Goal: Task Accomplishment & Management: Manage account settings

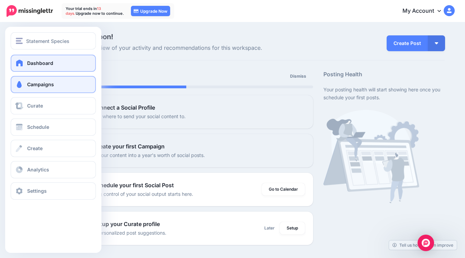
click at [39, 83] on span "Campaigns" at bounding box center [40, 85] width 27 height 6
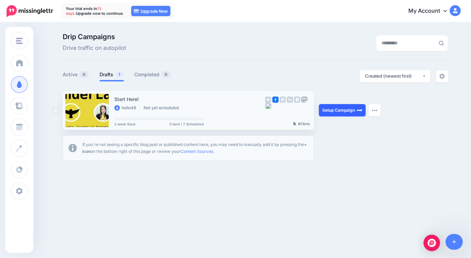
click at [339, 114] on link "Setup Campaign" at bounding box center [342, 110] width 47 height 12
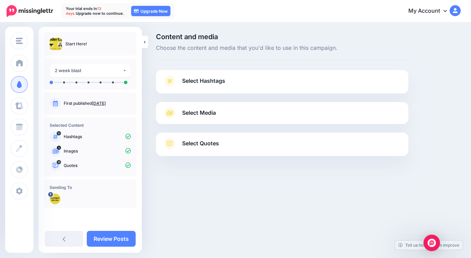
click at [213, 111] on span "Select Media" at bounding box center [199, 112] width 34 height 9
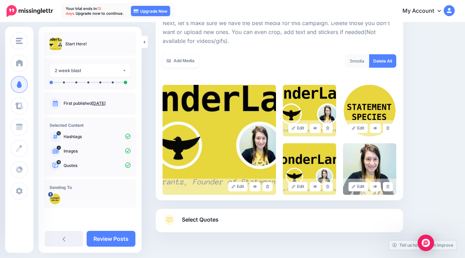
scroll to position [122, 0]
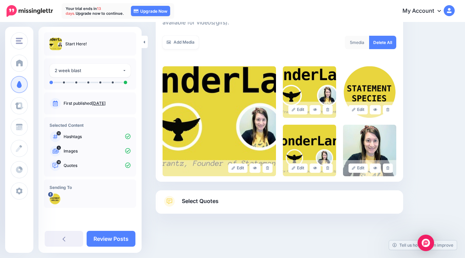
click at [93, 166] on p "Quotes" at bounding box center [97, 166] width 67 height 6
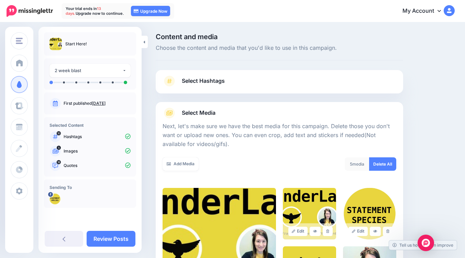
click at [205, 112] on span "Select Media" at bounding box center [199, 112] width 34 height 9
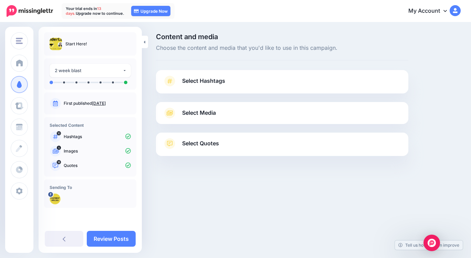
click at [208, 143] on span "Select Quotes" at bounding box center [200, 143] width 37 height 9
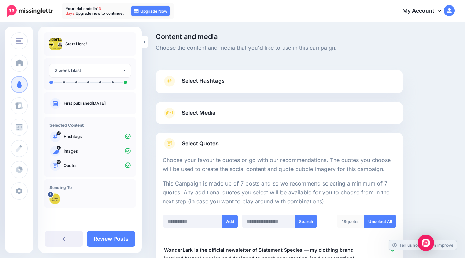
click at [224, 114] on link "Select Media" at bounding box center [280, 113] width 234 height 11
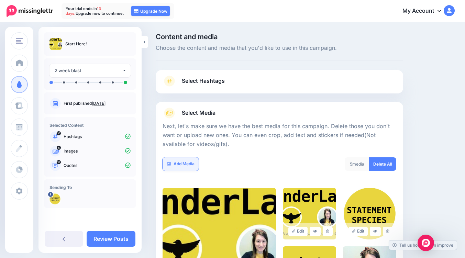
click at [185, 165] on link "Add Media" at bounding box center [181, 164] width 36 height 13
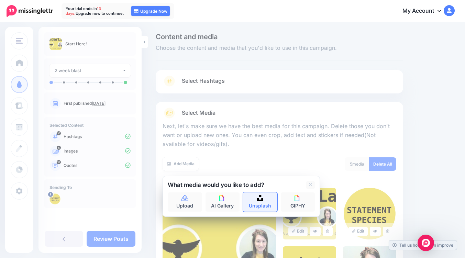
click at [257, 205] on link "Unsplash" at bounding box center [260, 202] width 34 height 19
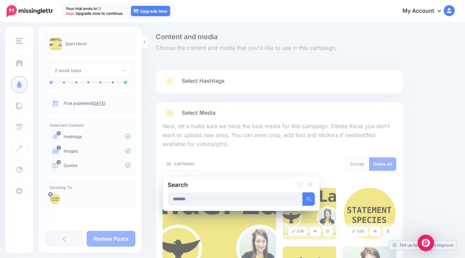
type input "*******"
click at [303, 193] on button "submit" at bounding box center [309, 199] width 12 height 13
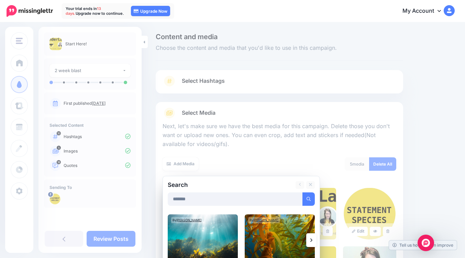
scroll to position [103, 0]
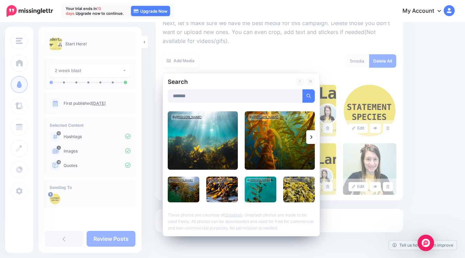
click at [265, 197] on img at bounding box center [261, 190] width 32 height 26
click at [299, 92] on link "Add Media" at bounding box center [300, 95] width 29 height 13
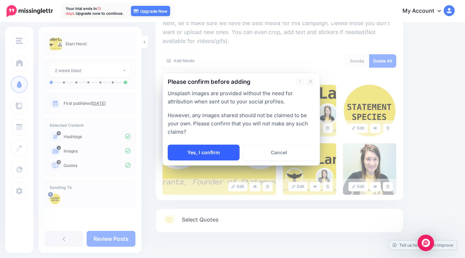
click at [229, 149] on link "Yes, I confirm" at bounding box center [204, 153] width 72 height 16
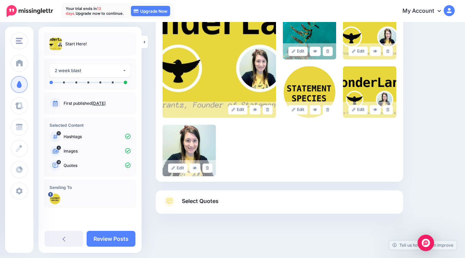
scroll to position [111, 0]
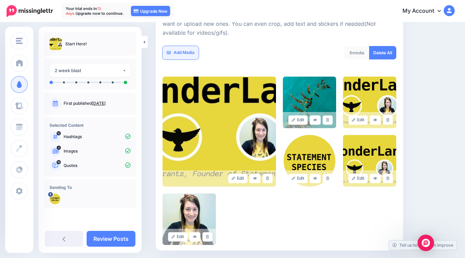
click at [194, 54] on link "Add Media" at bounding box center [181, 52] width 36 height 13
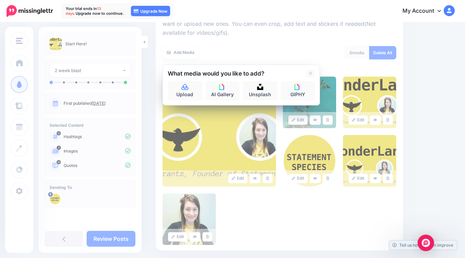
click at [438, 89] on div "Content and media Choose the content and media that you'd like to use in this c…" at bounding box center [306, 119] width 310 height 395
click at [311, 57] on div "6 media Delete All" at bounding box center [341, 57] width 122 height 22
click at [183, 52] on link "Add Media" at bounding box center [181, 52] width 36 height 13
click at [236, 39] on div at bounding box center [280, 41] width 234 height 9
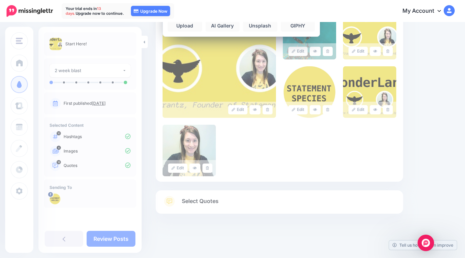
click at [341, 163] on div "Edit Edit Edit" at bounding box center [280, 92] width 234 height 169
click at [266, 205] on link "Select Quotes" at bounding box center [280, 205] width 234 height 18
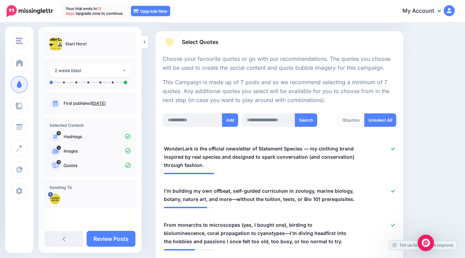
scroll to position [0, 0]
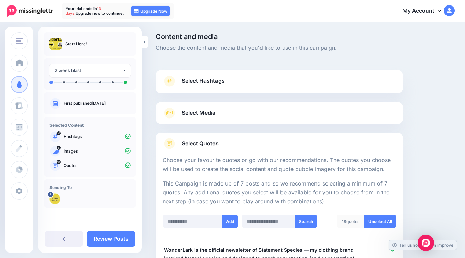
click at [227, 118] on link "Select Media" at bounding box center [280, 113] width 234 height 11
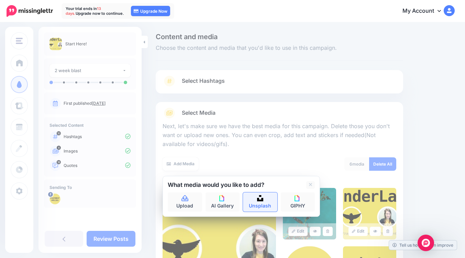
click at [255, 202] on link "Unsplash" at bounding box center [260, 202] width 34 height 19
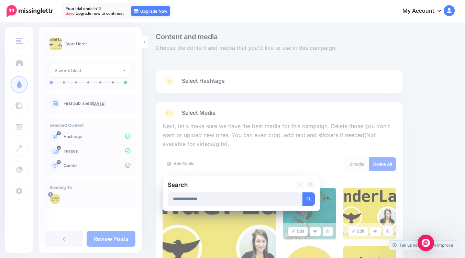
click at [303, 193] on button "submit" at bounding box center [309, 199] width 12 height 13
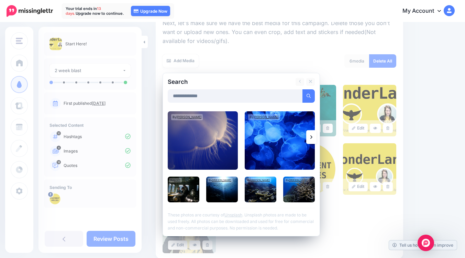
scroll to position [138, 0]
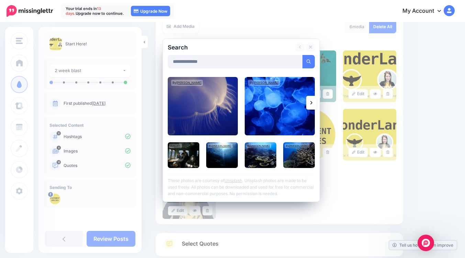
click at [309, 103] on link at bounding box center [311, 103] width 10 height 14
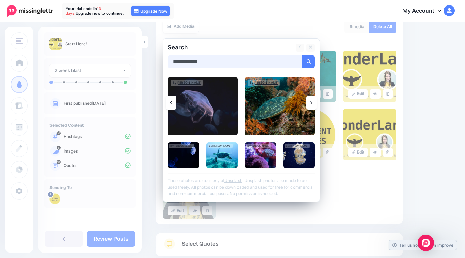
click at [223, 63] on input "**********" at bounding box center [235, 61] width 135 height 13
type input "**********"
click at [303, 55] on button "submit" at bounding box center [309, 61] width 12 height 13
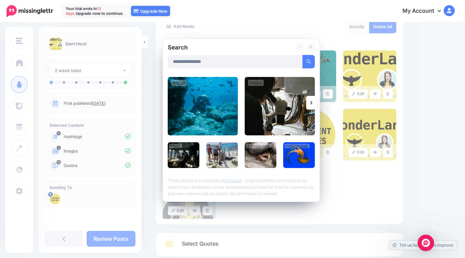
click at [315, 104] on link at bounding box center [311, 103] width 10 height 14
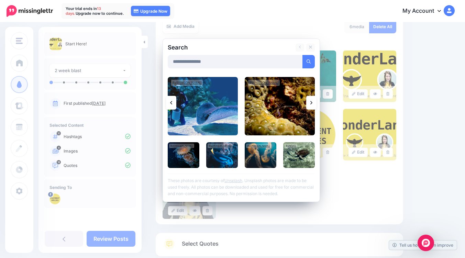
click at [314, 103] on link at bounding box center [311, 103] width 10 height 14
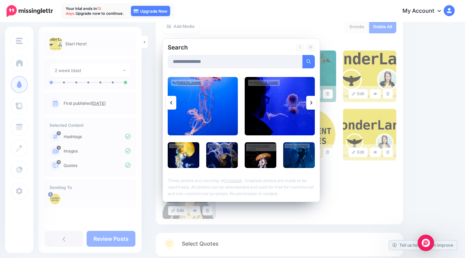
click at [314, 103] on link at bounding box center [311, 103] width 10 height 14
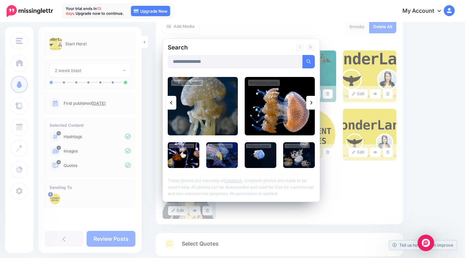
click at [314, 103] on link at bounding box center [311, 103] width 10 height 14
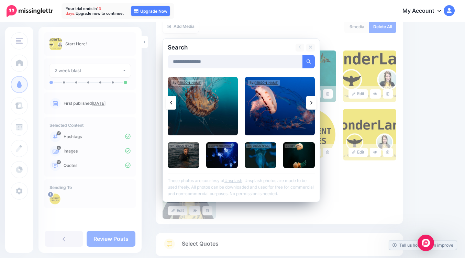
click at [314, 103] on link at bounding box center [311, 103] width 10 height 14
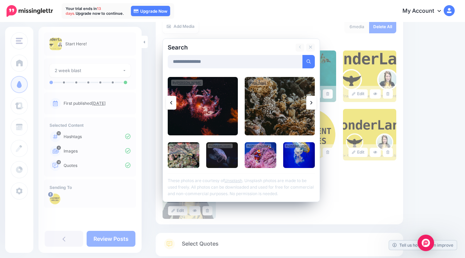
click at [314, 103] on link at bounding box center [311, 103] width 10 height 14
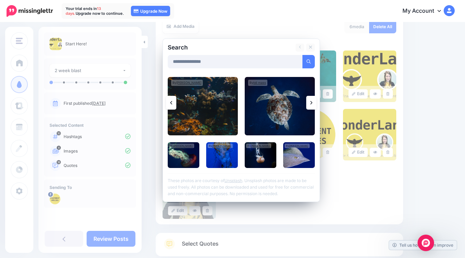
click at [314, 103] on link at bounding box center [311, 103] width 10 height 14
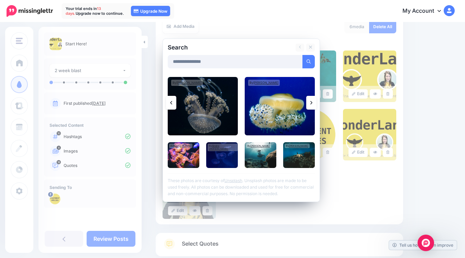
click at [314, 103] on link at bounding box center [311, 103] width 10 height 14
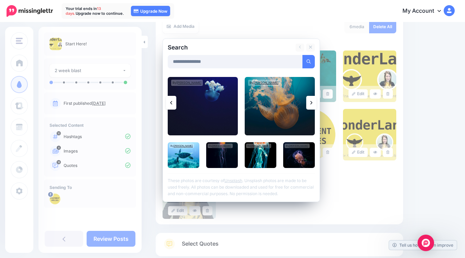
click at [314, 103] on link at bounding box center [311, 103] width 10 height 14
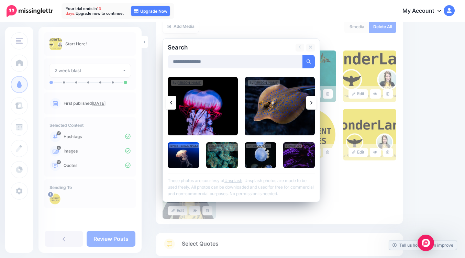
click at [170, 103] on link at bounding box center [171, 103] width 10 height 14
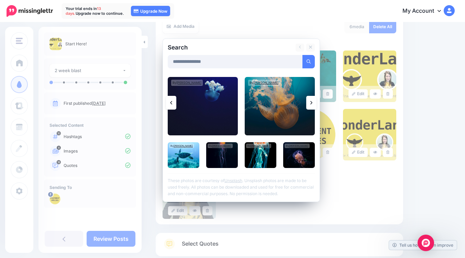
click at [170, 103] on link at bounding box center [171, 103] width 10 height 14
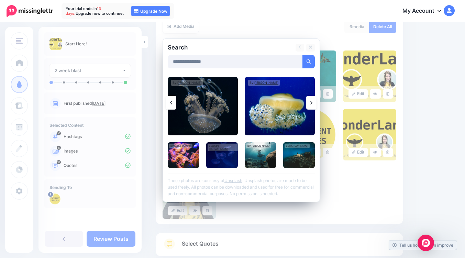
click at [170, 103] on link at bounding box center [171, 103] width 10 height 14
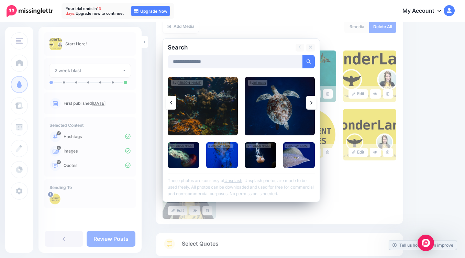
click at [170, 103] on link at bounding box center [171, 103] width 10 height 14
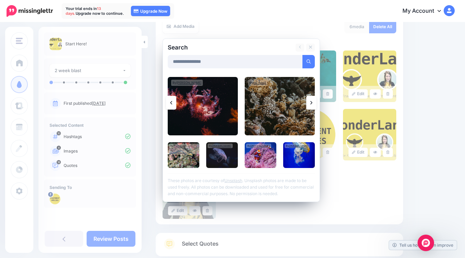
click at [170, 103] on link at bounding box center [171, 103] width 10 height 14
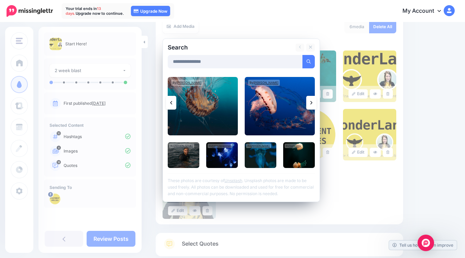
click at [170, 103] on link at bounding box center [171, 103] width 10 height 14
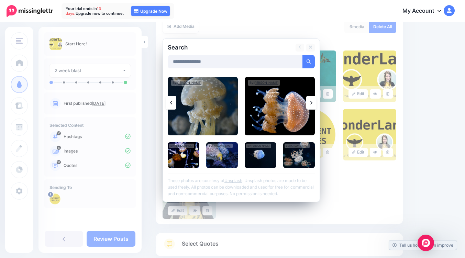
click at [170, 103] on link at bounding box center [171, 103] width 10 height 14
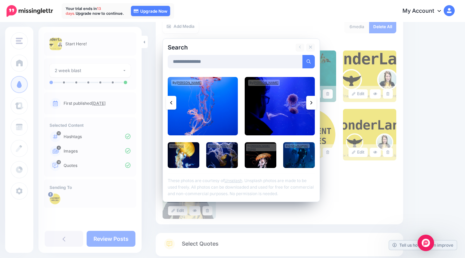
click at [170, 103] on link at bounding box center [171, 103] width 10 height 14
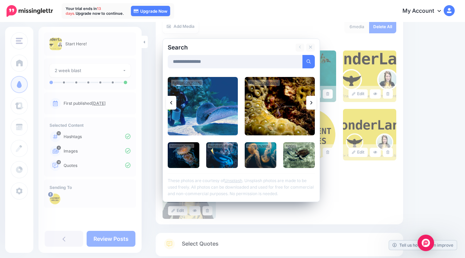
click at [170, 103] on link at bounding box center [171, 103] width 10 height 14
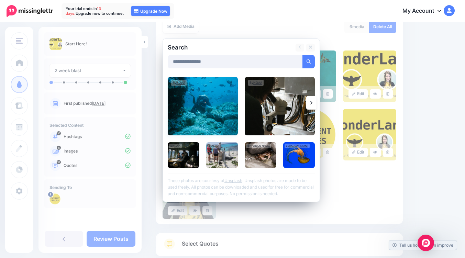
click at [198, 103] on img at bounding box center [203, 106] width 70 height 58
click at [308, 62] on link "Add Media" at bounding box center [300, 61] width 29 height 13
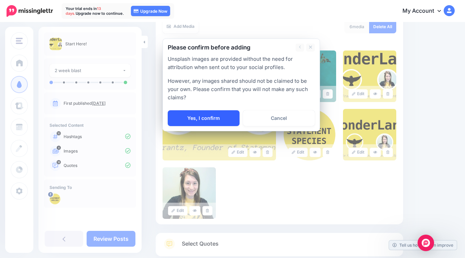
click at [235, 115] on link "Yes, I confirm" at bounding box center [204, 118] width 72 height 16
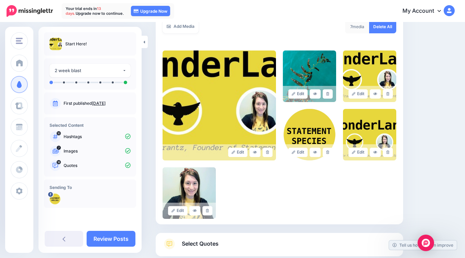
scroll to position [69, 0]
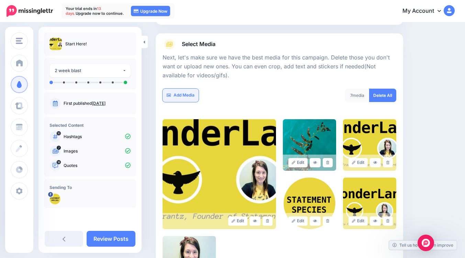
click at [191, 93] on link "Add Media" at bounding box center [181, 95] width 36 height 13
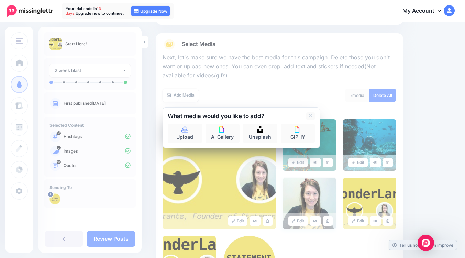
scroll to position [180, 0]
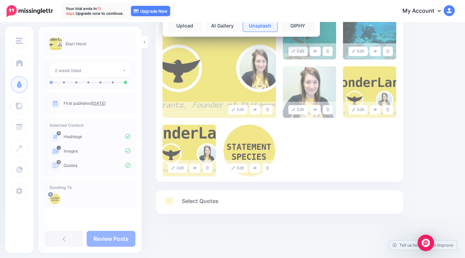
click at [264, 28] on link "Unsplash" at bounding box center [260, 21] width 34 height 19
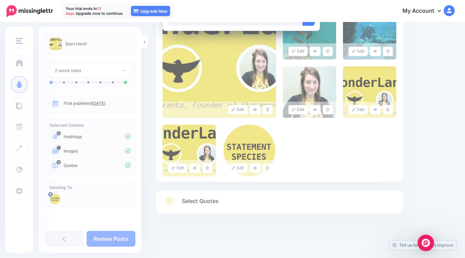
scroll to position [111, 0]
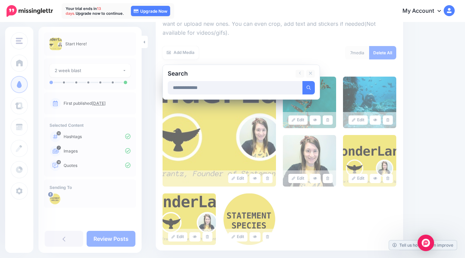
type input "**********"
click at [303, 81] on button "submit" at bounding box center [309, 87] width 12 height 13
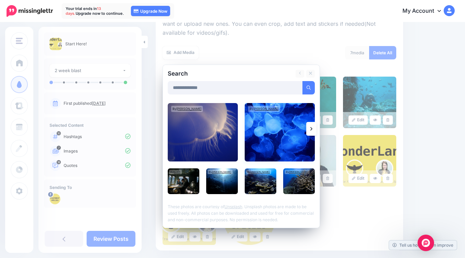
click at [296, 136] on img at bounding box center [280, 132] width 70 height 58
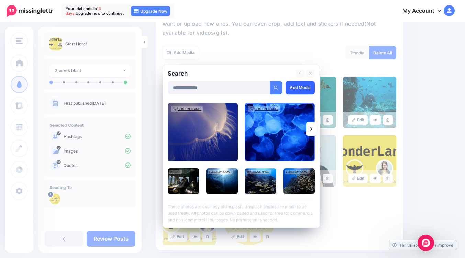
click at [305, 83] on link "Add Media" at bounding box center [300, 87] width 29 height 13
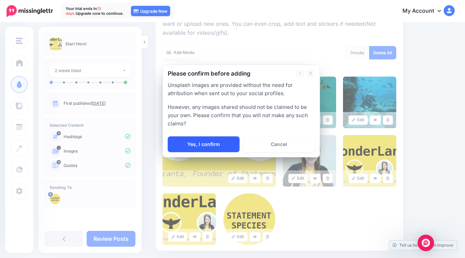
click at [213, 143] on link "Yes, I confirm" at bounding box center [204, 145] width 72 height 16
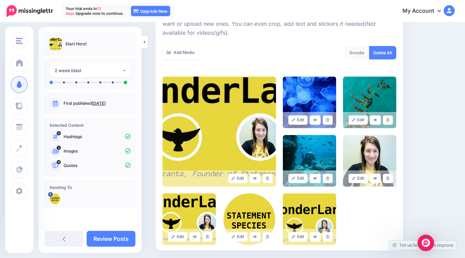
scroll to position [180, 0]
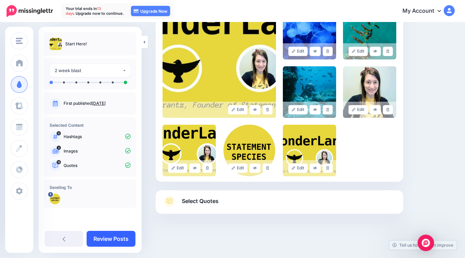
click at [113, 245] on link "Review Posts" at bounding box center [111, 239] width 49 height 16
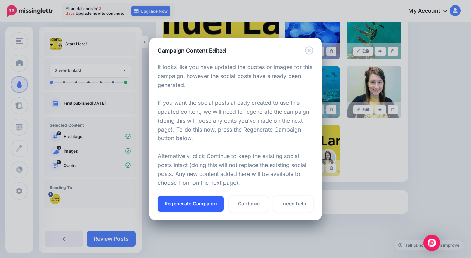
click at [190, 203] on button "Regenerate Campaign" at bounding box center [191, 204] width 66 height 16
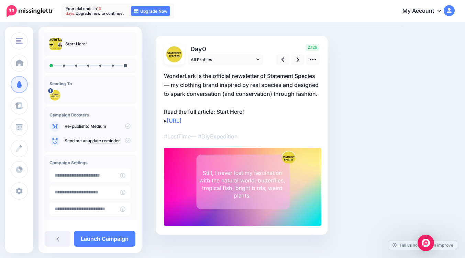
scroll to position [42, 0]
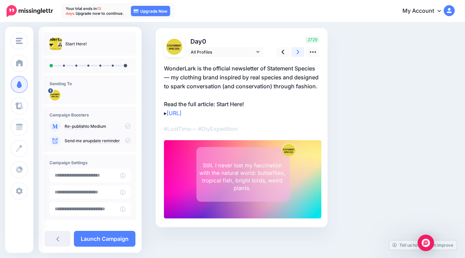
click at [299, 53] on icon at bounding box center [298, 52] width 3 height 7
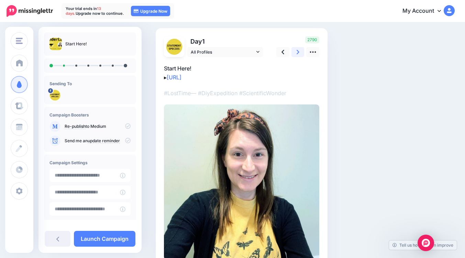
scroll to position [0, 0]
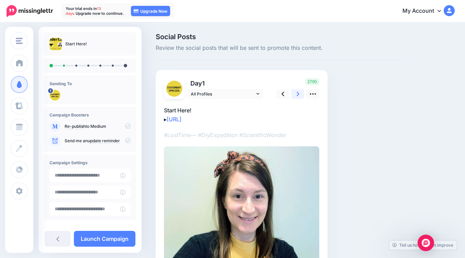
click at [299, 53] on div "Social Posts Review the social posts that will be sent to promote this content." at bounding box center [280, 46] width 248 height 27
click at [296, 92] on link at bounding box center [298, 94] width 13 height 10
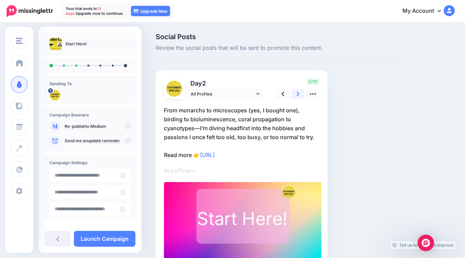
scroll to position [42, 0]
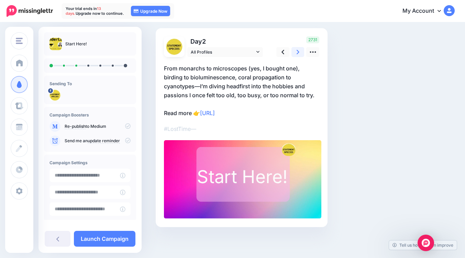
click at [300, 48] on link at bounding box center [298, 52] width 13 height 10
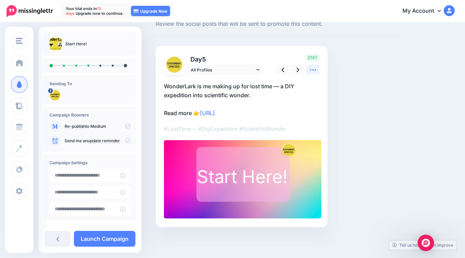
click at [313, 70] on icon at bounding box center [313, 69] width 6 height 1
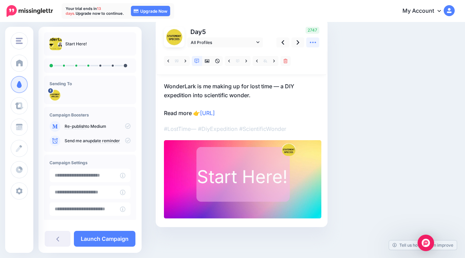
scroll to position [0, 0]
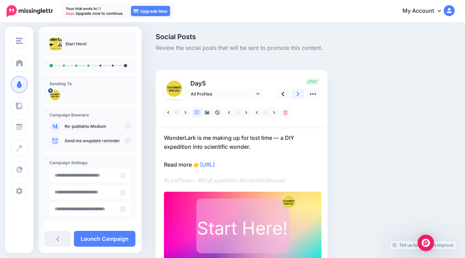
click at [301, 95] on link at bounding box center [298, 94] width 13 height 10
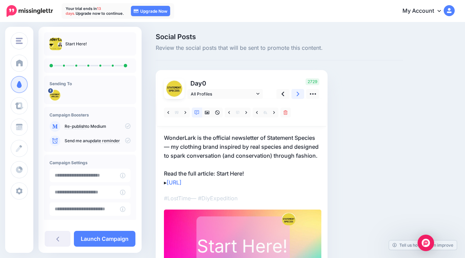
click at [301, 95] on link at bounding box center [298, 94] width 13 height 10
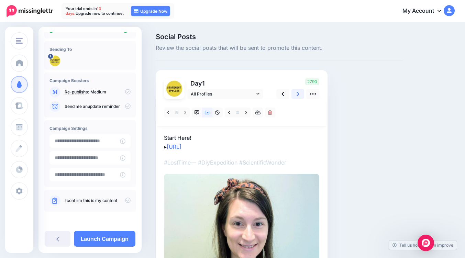
scroll to position [110, 0]
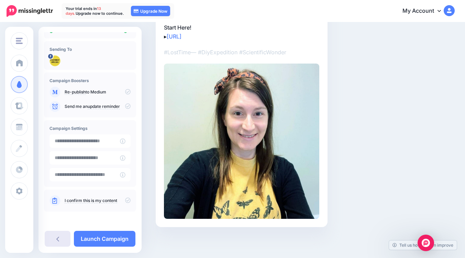
click at [52, 243] on link at bounding box center [58, 239] width 26 height 16
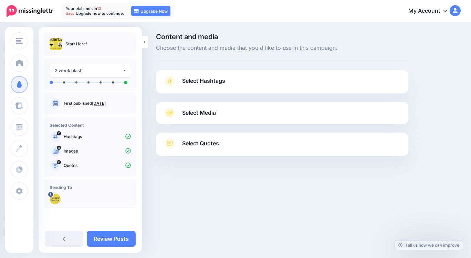
click at [215, 117] on span "Select Media" at bounding box center [199, 112] width 34 height 9
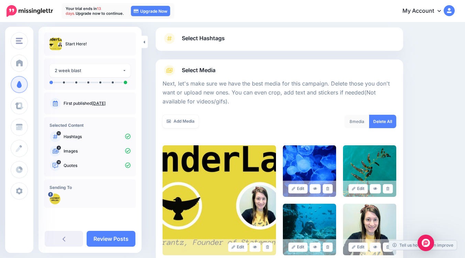
scroll to position [180, 0]
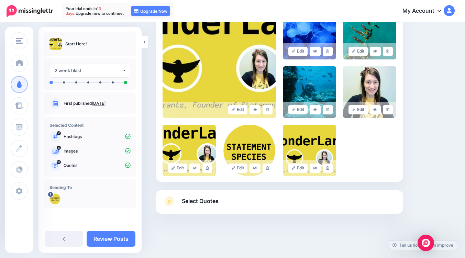
click at [257, 205] on link "Select Quotes" at bounding box center [280, 205] width 234 height 18
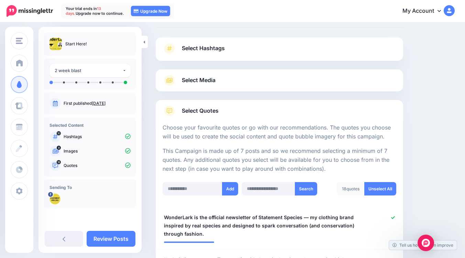
scroll to position [0, 0]
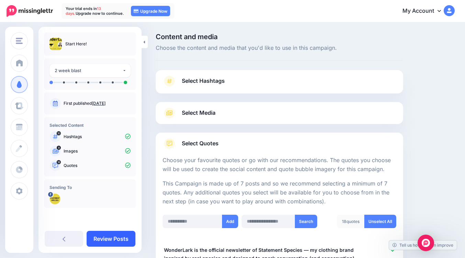
click at [106, 240] on link "Review Posts" at bounding box center [111, 239] width 49 height 16
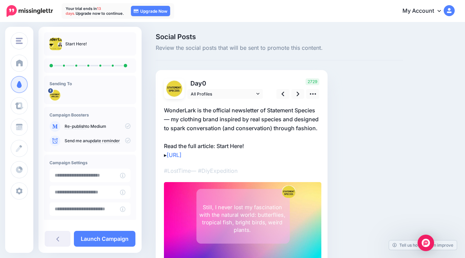
scroll to position [34, 0]
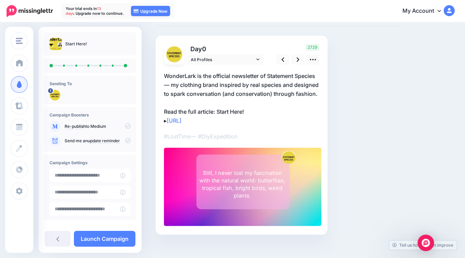
click at [262, 199] on div "Still, I never lost my fascination with the natural world: butterflies, tropica…" at bounding box center [242, 185] width 91 height 30
type textarea "**********"
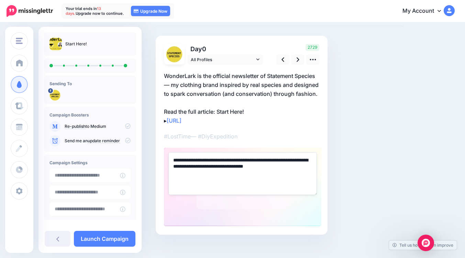
click at [280, 90] on p "WonderLark is the official newsletter of Statement Species — my clothing brand …" at bounding box center [241, 99] width 155 height 54
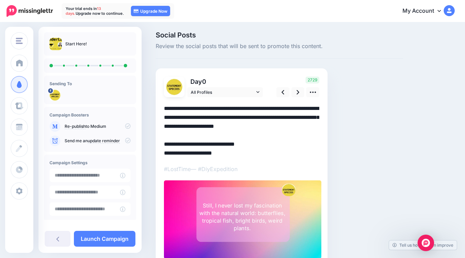
scroll to position [36, 0]
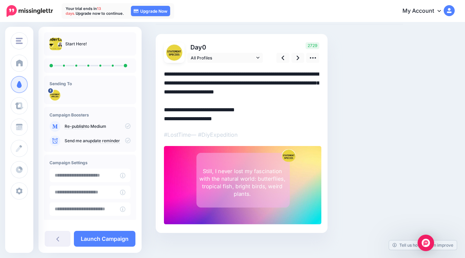
click at [318, 219] on div at bounding box center [243, 185] width 158 height 79
click at [313, 202] on div at bounding box center [243, 185] width 158 height 79
click at [313, 59] on icon at bounding box center [313, 57] width 7 height 7
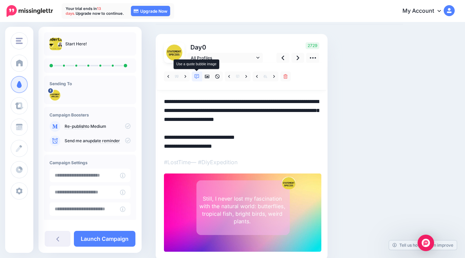
click at [196, 78] on icon at bounding box center [197, 76] width 5 height 5
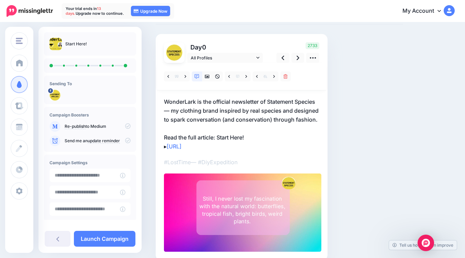
click at [181, 192] on div at bounding box center [243, 213] width 158 height 79
click at [185, 75] on icon at bounding box center [186, 76] width 2 height 3
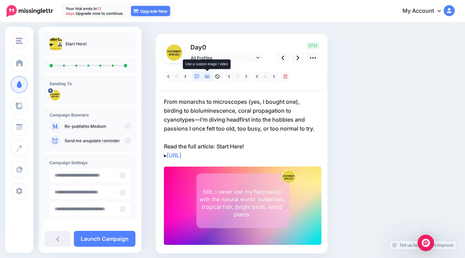
click at [205, 77] on icon at bounding box center [207, 76] width 5 height 3
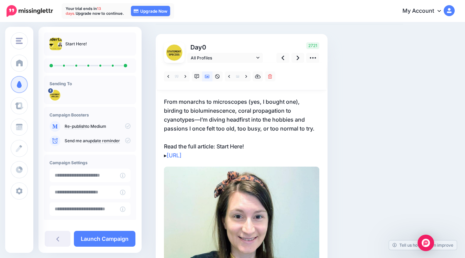
scroll to position [0, 0]
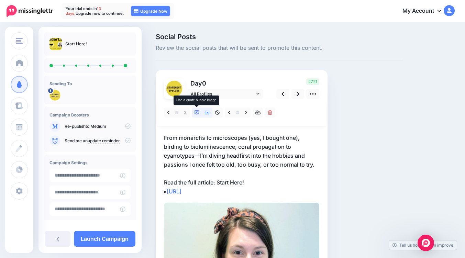
click at [197, 108] on link at bounding box center [197, 113] width 10 height 10
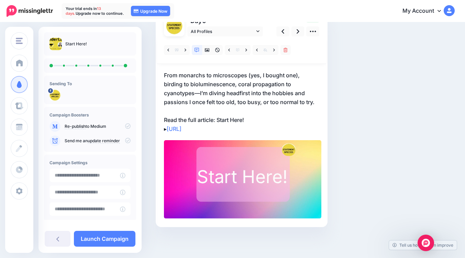
scroll to position [28, 0]
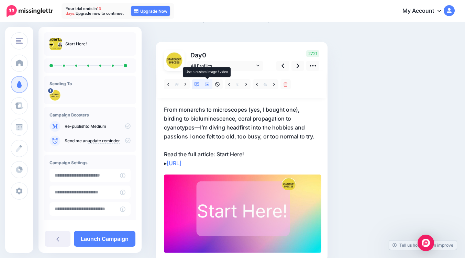
click at [208, 85] on icon at bounding box center [207, 84] width 5 height 3
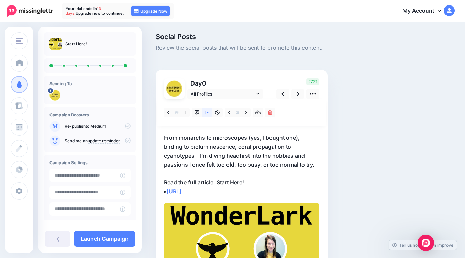
scroll to position [65, 0]
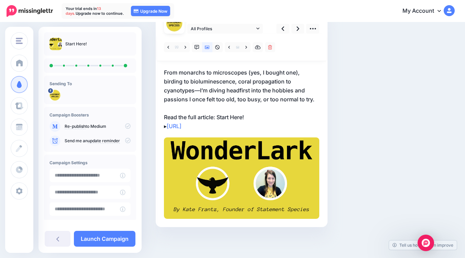
click at [261, 155] on img at bounding box center [241, 179] width 155 height 82
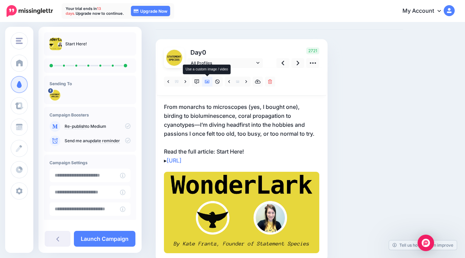
click at [210, 80] on link at bounding box center [207, 82] width 10 height 10
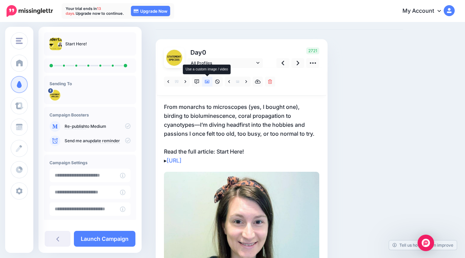
click at [209, 82] on icon at bounding box center [207, 81] width 5 height 3
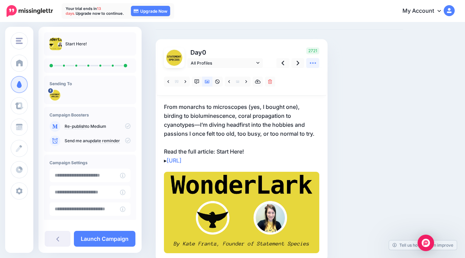
click at [310, 66] on icon at bounding box center [313, 63] width 7 height 7
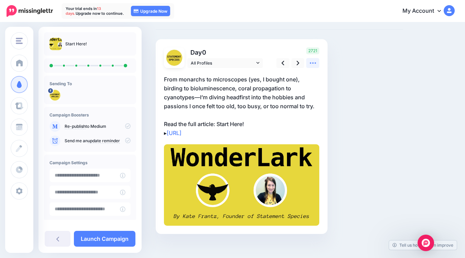
click at [310, 66] on icon at bounding box center [313, 63] width 7 height 7
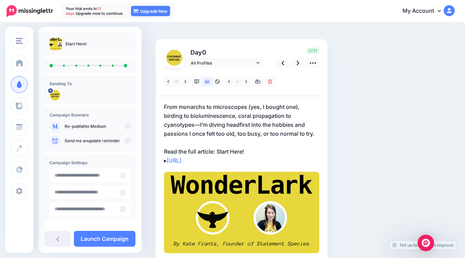
click at [245, 194] on img at bounding box center [241, 213] width 155 height 82
click at [245, 83] on link at bounding box center [246, 82] width 9 height 10
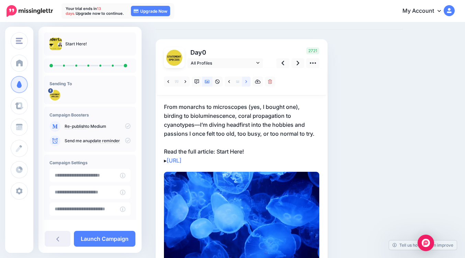
scroll to position [65, 0]
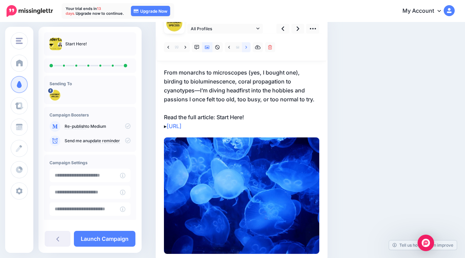
click at [249, 46] on link at bounding box center [246, 47] width 9 height 10
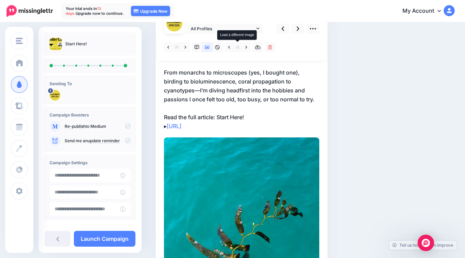
click at [237, 47] on icon at bounding box center [237, 47] width 3 height 2
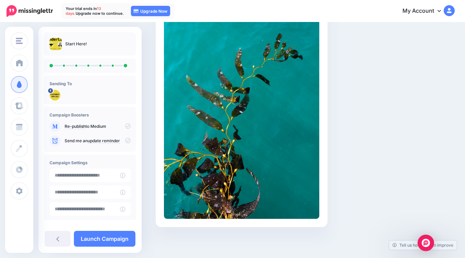
scroll to position [17, 0]
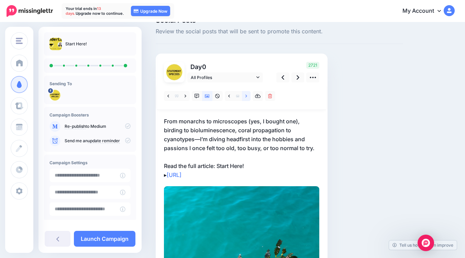
click at [246, 97] on icon at bounding box center [247, 96] width 2 height 5
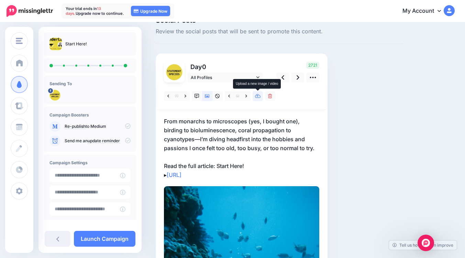
click at [259, 94] on icon at bounding box center [258, 96] width 6 height 5
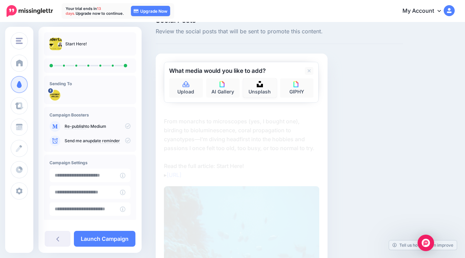
click at [259, 94] on link "Unsplash" at bounding box center [260, 87] width 34 height 19
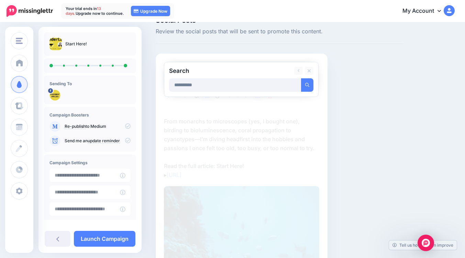
type input "**********"
click at [301, 78] on button "submit" at bounding box center [307, 84] width 12 height 13
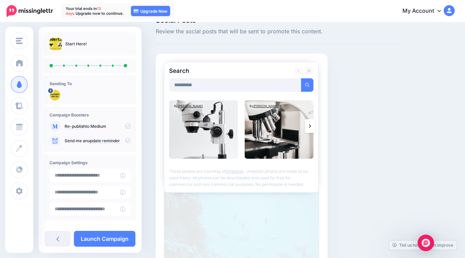
click at [311, 125] on link at bounding box center [310, 126] width 10 height 14
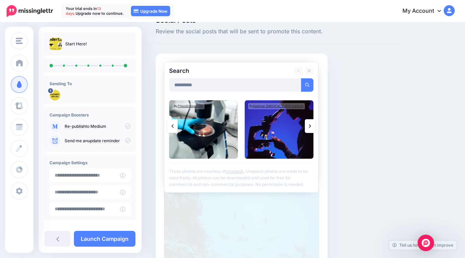
click at [311, 125] on link at bounding box center [310, 126] width 10 height 14
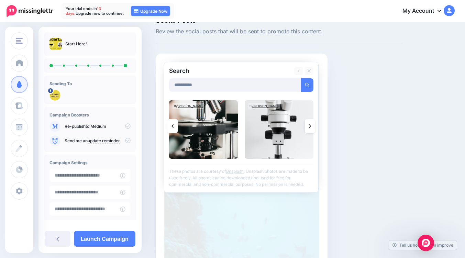
click at [311, 125] on link at bounding box center [310, 126] width 10 height 14
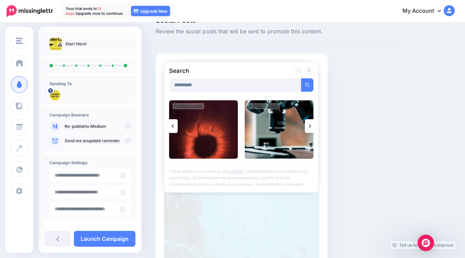
click at [311, 125] on link at bounding box center [310, 126] width 10 height 14
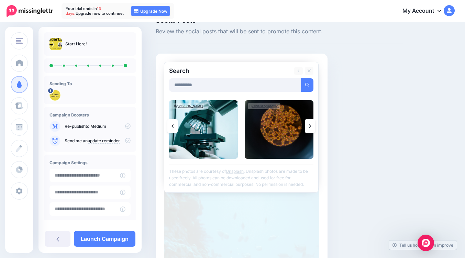
click at [311, 125] on link at bounding box center [310, 126] width 10 height 14
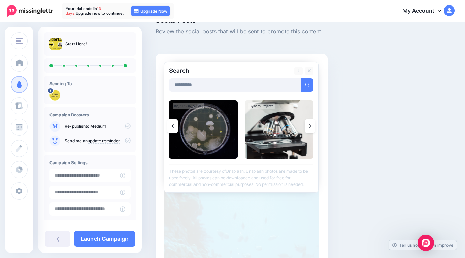
click at [311, 125] on link at bounding box center [310, 126] width 10 height 14
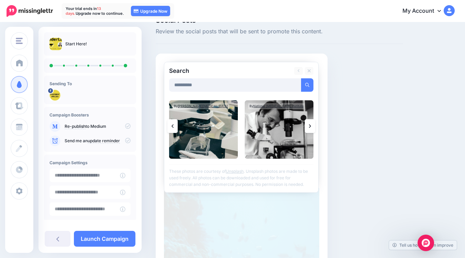
click at [311, 125] on link at bounding box center [310, 126] width 10 height 14
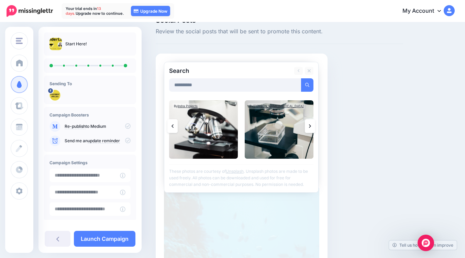
click at [170, 123] on link at bounding box center [173, 126] width 10 height 14
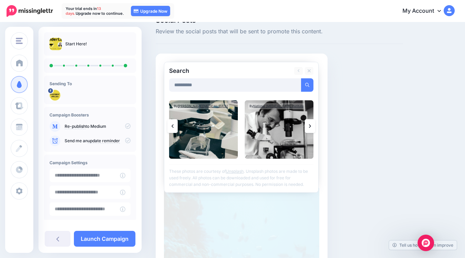
click at [170, 123] on link at bounding box center [173, 126] width 10 height 14
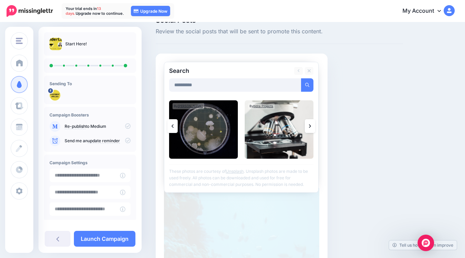
click at [170, 123] on link at bounding box center [173, 126] width 10 height 14
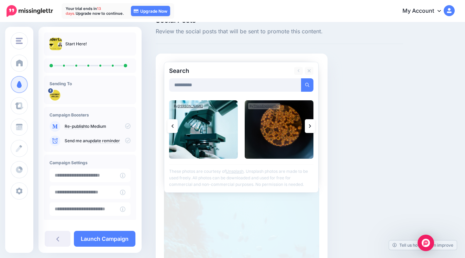
click at [170, 123] on link at bounding box center [173, 126] width 10 height 14
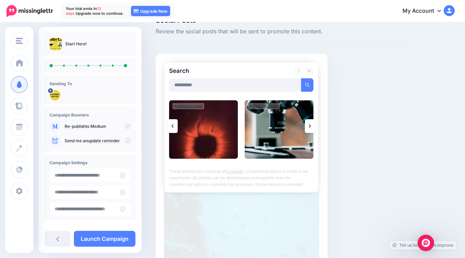
click at [170, 123] on link at bounding box center [173, 126] width 10 height 14
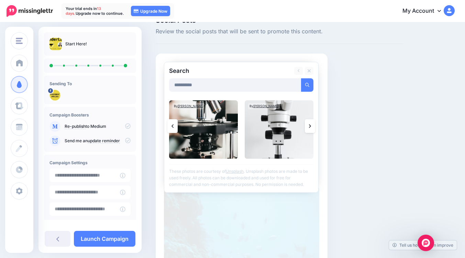
click at [170, 123] on link at bounding box center [173, 126] width 10 height 14
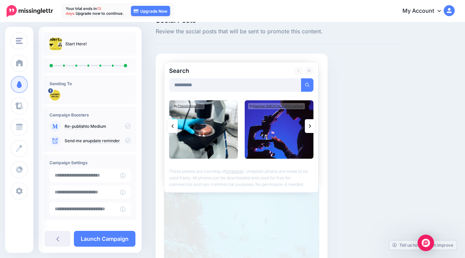
click at [313, 129] on link at bounding box center [310, 126] width 10 height 14
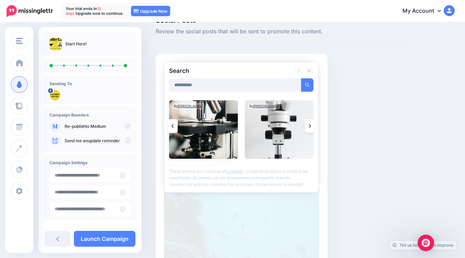
click at [214, 129] on img at bounding box center [203, 129] width 69 height 58
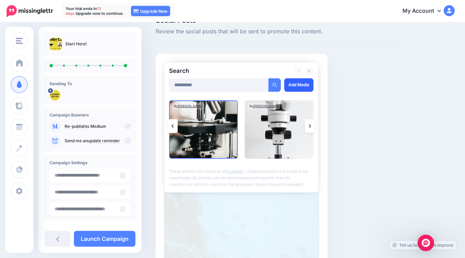
click at [292, 85] on link "Add Media" at bounding box center [298, 84] width 29 height 13
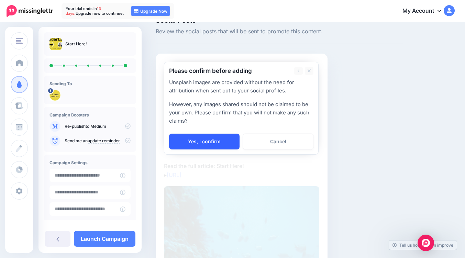
click at [198, 142] on link "Yes, I confirm" at bounding box center [204, 142] width 71 height 16
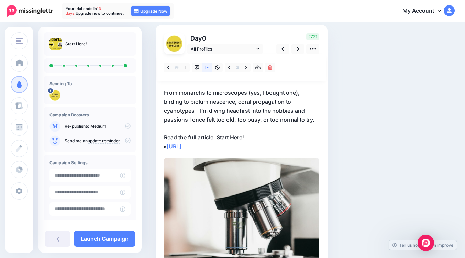
scroll to position [114, 0]
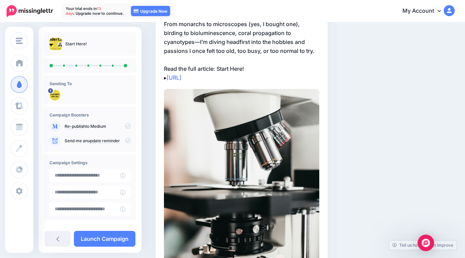
click at [241, 152] on img at bounding box center [241, 205] width 155 height 233
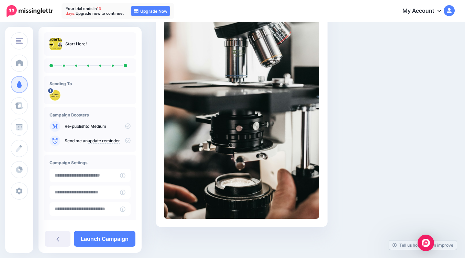
scroll to position [11, 0]
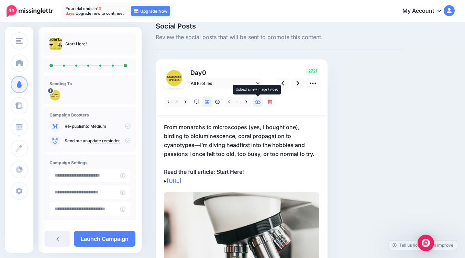
click at [259, 103] on icon at bounding box center [258, 102] width 6 height 5
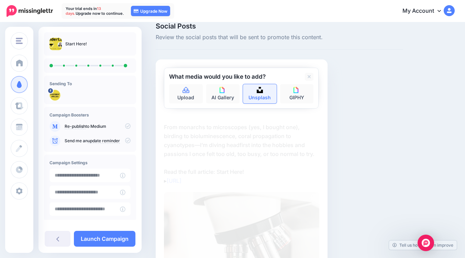
click at [258, 93] on link "Unsplash" at bounding box center [260, 93] width 34 height 19
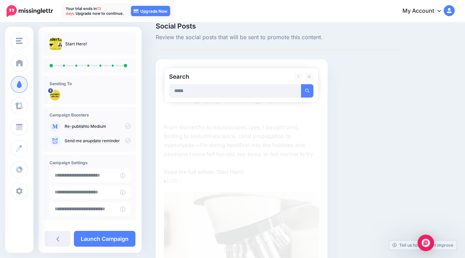
type input "*****"
click at [301, 84] on button "submit" at bounding box center [307, 90] width 12 height 13
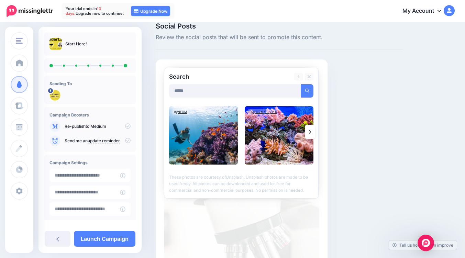
click at [309, 135] on link at bounding box center [310, 132] width 10 height 14
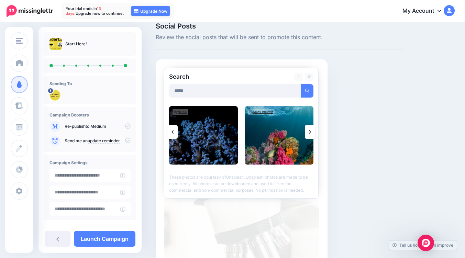
click at [309, 135] on link at bounding box center [310, 132] width 10 height 14
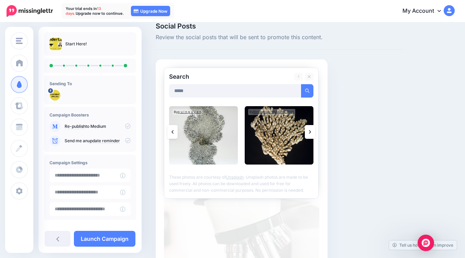
click at [309, 135] on link at bounding box center [310, 132] width 10 height 14
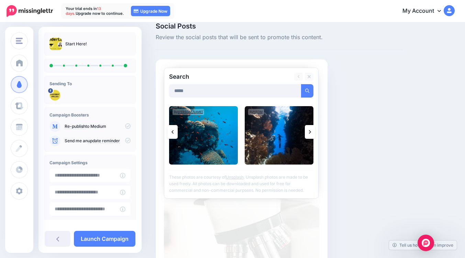
click at [174, 134] on link at bounding box center [173, 132] width 10 height 14
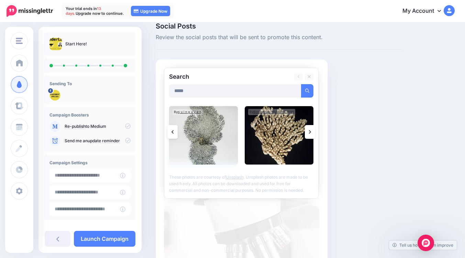
click at [215, 137] on img at bounding box center [203, 135] width 69 height 58
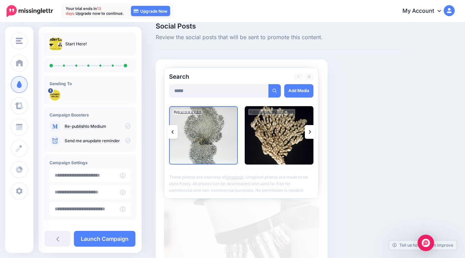
click at [300, 98] on div at bounding box center [241, 102] width 144 height 9
click at [300, 93] on link "Add Media" at bounding box center [298, 90] width 29 height 13
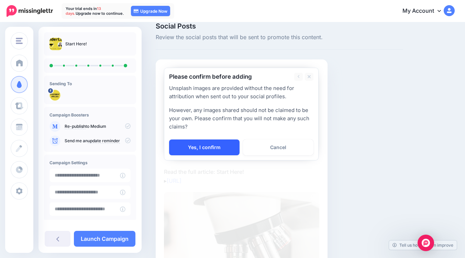
click at [209, 148] on link "Yes, I confirm" at bounding box center [204, 148] width 71 height 16
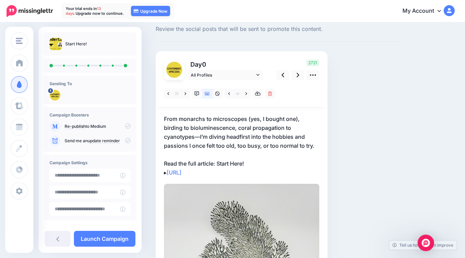
scroll to position [0, 0]
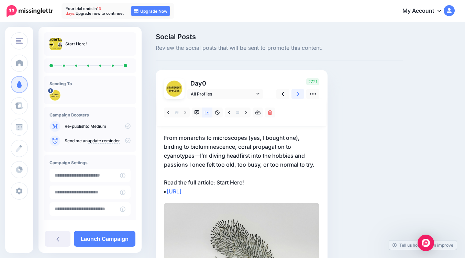
click at [298, 93] on icon at bounding box center [298, 94] width 3 height 4
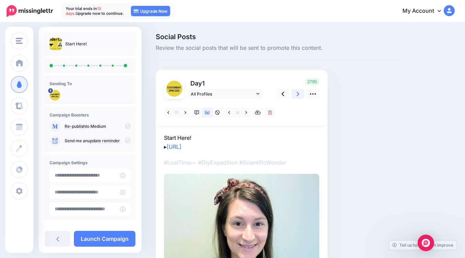
click at [296, 92] on link at bounding box center [298, 94] width 13 height 10
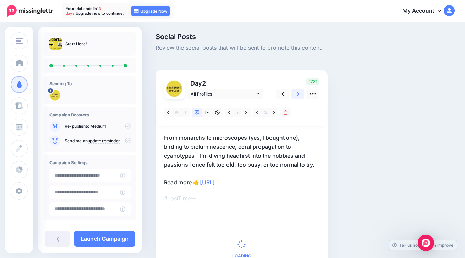
click at [296, 92] on link at bounding box center [298, 94] width 13 height 10
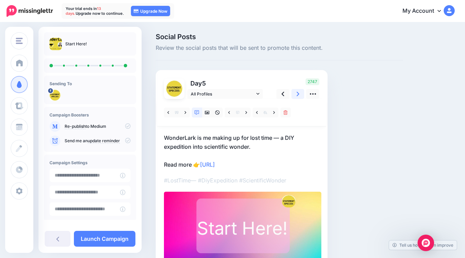
click at [296, 92] on link at bounding box center [298, 94] width 13 height 10
click at [297, 92] on icon at bounding box center [298, 94] width 3 height 4
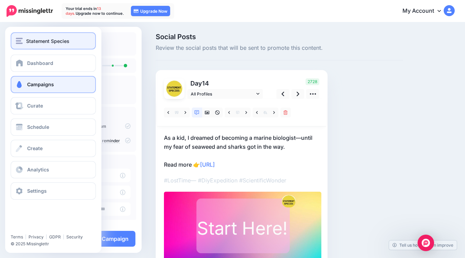
click at [21, 38] on img "button" at bounding box center [19, 41] width 7 height 6
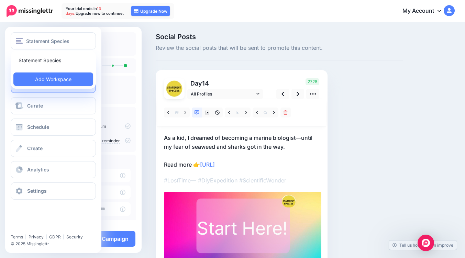
click at [6, 110] on div "Dashboard Campaigns Curate Schedule Create Analytics Settings Facebook Communit…" at bounding box center [53, 127] width 96 height 145
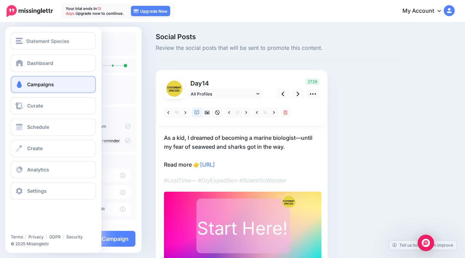
click at [44, 84] on span "Campaigns" at bounding box center [40, 85] width 27 height 6
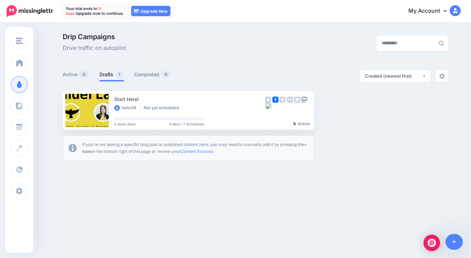
click at [222, 63] on div "Drip Campaigns Drive traffic on autopilot Active 0 1 0" at bounding box center [255, 97] width 396 height 128
click at [450, 244] on link at bounding box center [454, 242] width 18 height 16
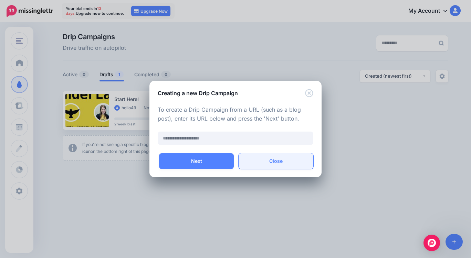
click at [276, 162] on button "Close" at bounding box center [275, 161] width 75 height 16
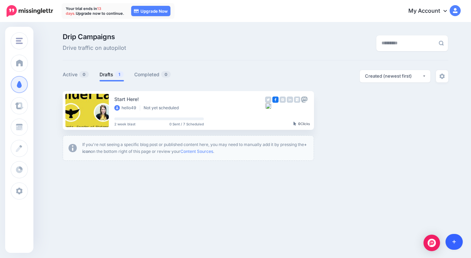
click at [451, 243] on link at bounding box center [454, 242] width 18 height 16
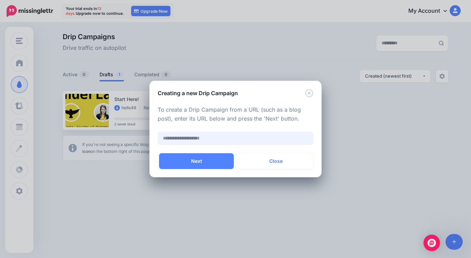
paste input "**********"
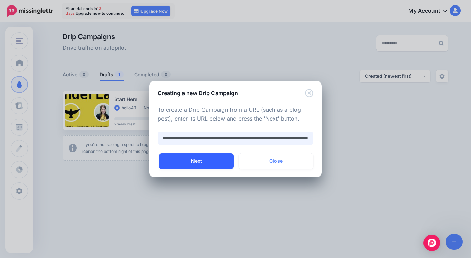
type input "**********"
click at [207, 161] on button "Next" at bounding box center [196, 161] width 75 height 16
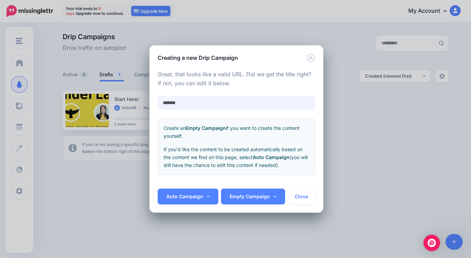
drag, startPoint x: 196, startPoint y: 106, endPoint x: 148, endPoint y: 106, distance: 48.2
click at [148, 106] on div "**********" at bounding box center [235, 129] width 471 height 258
type input "*****"
click at [193, 193] on link "Auto Campaign" at bounding box center [188, 197] width 61 height 16
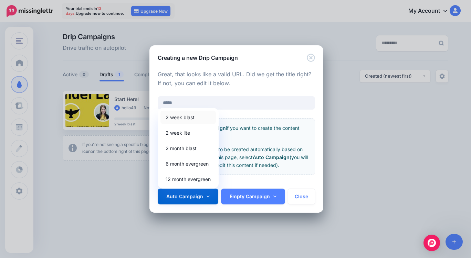
click at [181, 121] on link "2 week blast" at bounding box center [187, 117] width 55 height 13
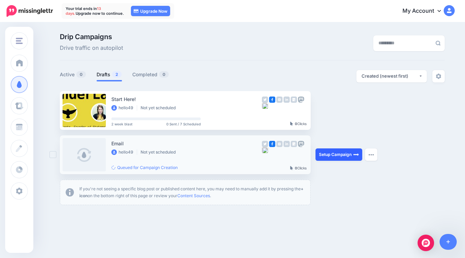
click at [351, 154] on link "Setup Campaign" at bounding box center [339, 155] width 47 height 12
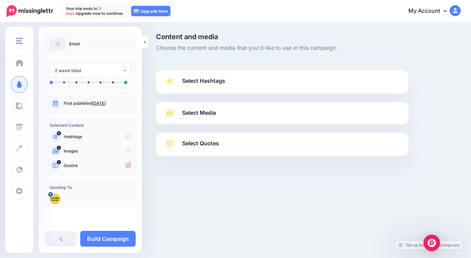
click at [240, 117] on link "Select Media" at bounding box center [282, 113] width 238 height 11
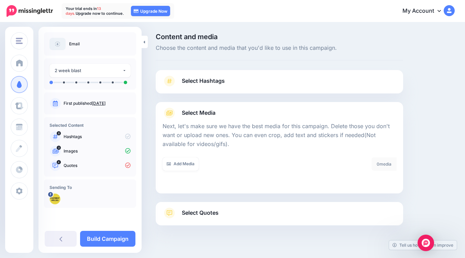
click at [216, 212] on span "Select Quotes" at bounding box center [200, 212] width 37 height 9
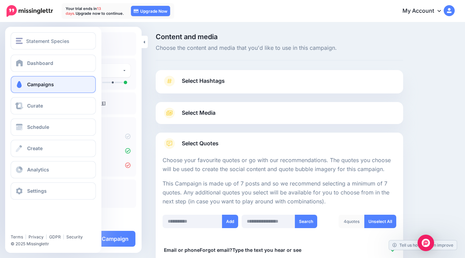
click at [19, 82] on span at bounding box center [19, 84] width 9 height 7
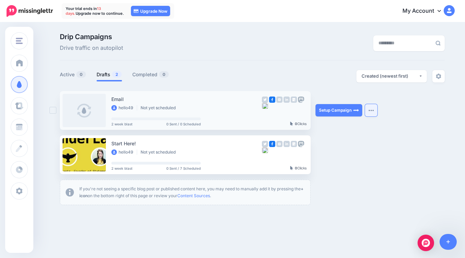
click at [378, 112] on button "button" at bounding box center [371, 110] width 12 height 12
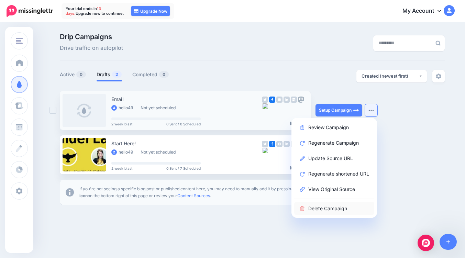
click at [333, 208] on link "Delete Campaign" at bounding box center [334, 208] width 80 height 13
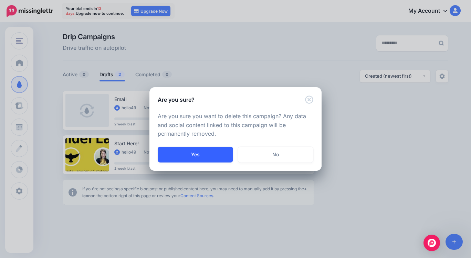
click at [219, 153] on button "Yes" at bounding box center [195, 155] width 75 height 16
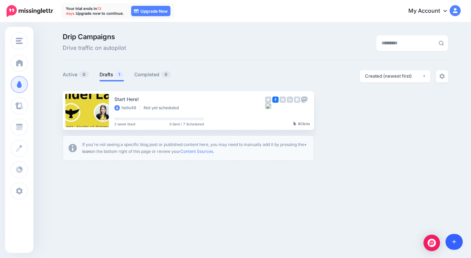
click at [454, 244] on icon at bounding box center [454, 242] width 4 height 4
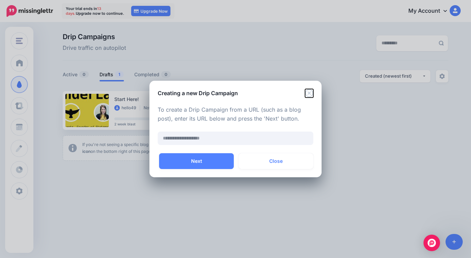
click at [310, 95] on icon "Close" at bounding box center [309, 93] width 8 height 8
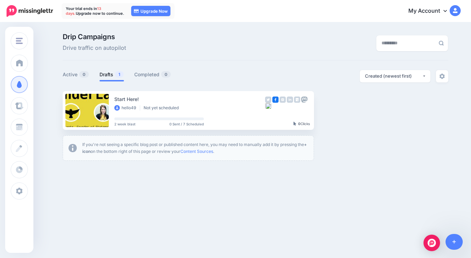
click at [277, 43] on div "Drip Campaigns Drive traffic on autopilot" at bounding box center [189, 42] width 264 height 19
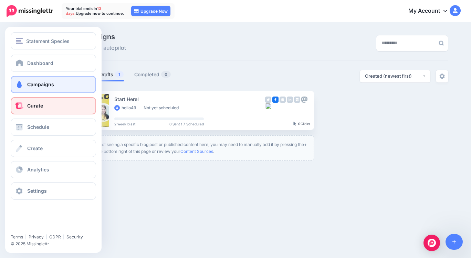
click at [37, 105] on span "Curate" at bounding box center [35, 106] width 16 height 6
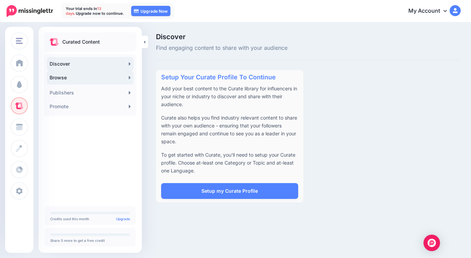
click at [56, 75] on link "Browse" at bounding box center [90, 78] width 87 height 14
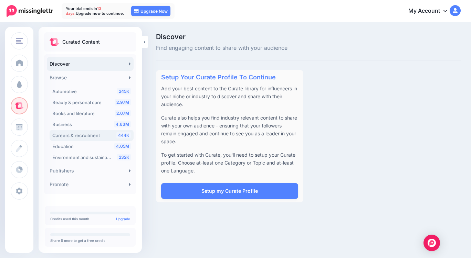
scroll to position [34, 0]
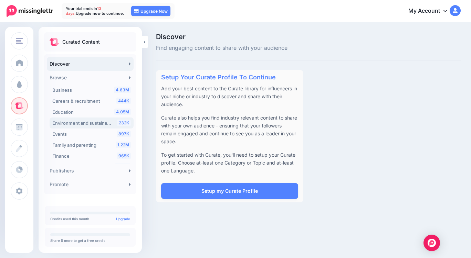
click at [90, 120] on span "Environment and sustainability" at bounding box center [84, 123] width 64 height 6
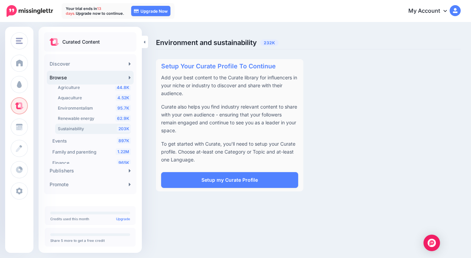
scroll to position [56, 0]
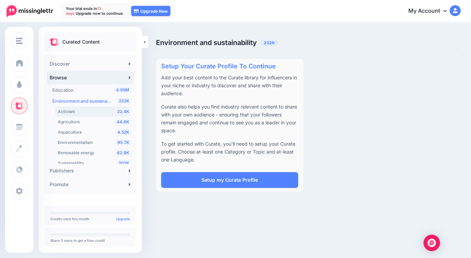
click at [92, 111] on div "32.4K Activism" at bounding box center [94, 112] width 73 height 8
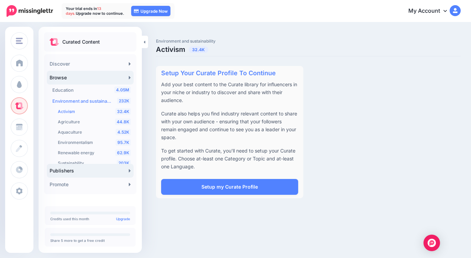
click at [90, 174] on link "Publishers" at bounding box center [90, 171] width 87 height 14
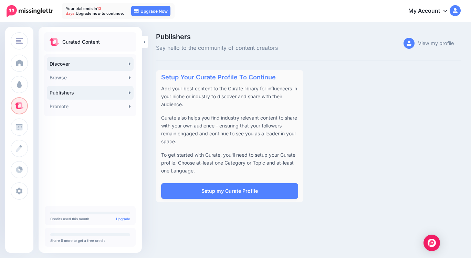
click at [92, 65] on link "Discover" at bounding box center [90, 64] width 87 height 14
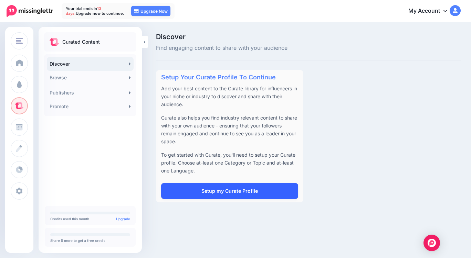
click at [245, 192] on link "Setup my Curate Profile" at bounding box center [229, 191] width 137 height 16
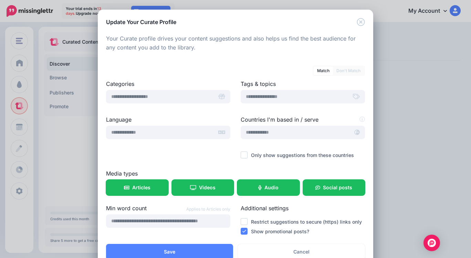
click at [169, 55] on div at bounding box center [235, 56] width 259 height 9
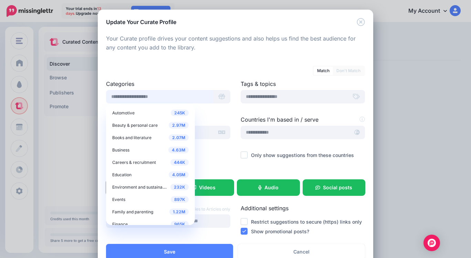
click at [161, 100] on input "text" at bounding box center [159, 96] width 107 height 13
click at [167, 79] on div "Match Don't Match Categories 245K Automotive 2.97M Beauty & personal care 2.07M" at bounding box center [235, 149] width 259 height 176
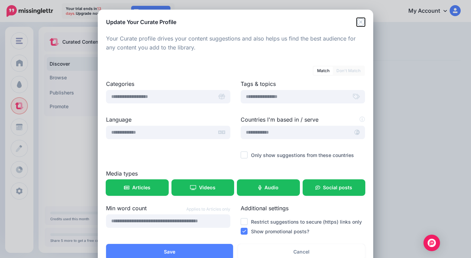
click at [359, 20] on icon "Close" at bounding box center [360, 22] width 8 height 8
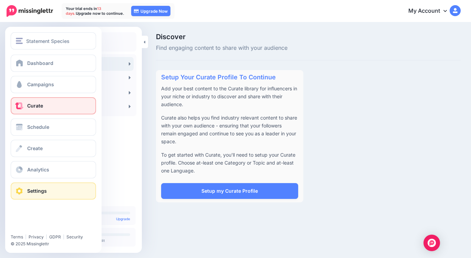
click at [56, 194] on link "Settings" at bounding box center [53, 191] width 85 height 17
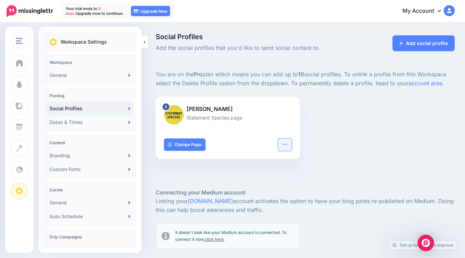
click at [292, 144] on button "button" at bounding box center [285, 145] width 14 height 12
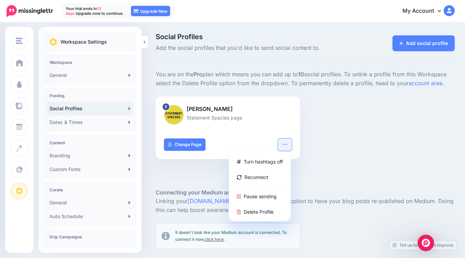
click at [292, 144] on button "button" at bounding box center [285, 145] width 14 height 12
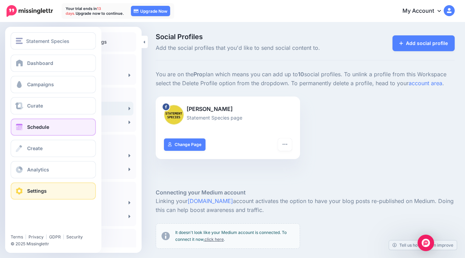
click at [40, 127] on span "Schedule" at bounding box center [38, 127] width 22 height 6
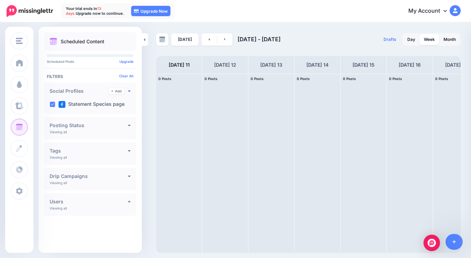
click at [128, 92] on icon at bounding box center [129, 90] width 3 height 5
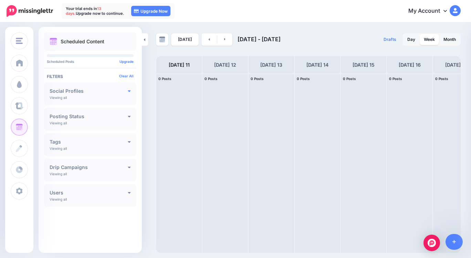
click at [128, 92] on icon at bounding box center [129, 90] width 3 height 5
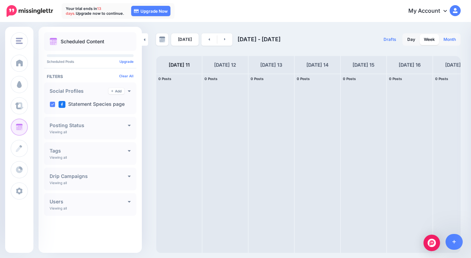
click at [451, 43] on link "Month" at bounding box center [449, 39] width 21 height 11
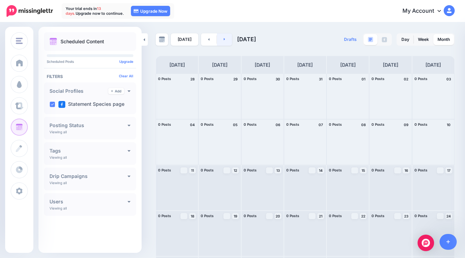
click at [224, 40] on link at bounding box center [224, 39] width 15 height 12
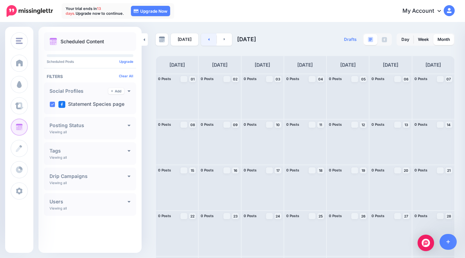
click at [210, 40] on link at bounding box center [208, 39] width 15 height 12
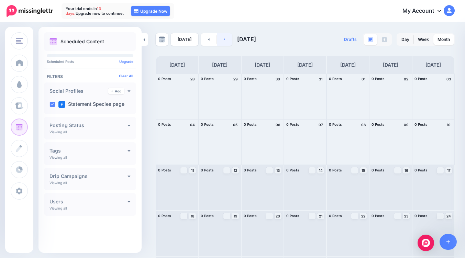
click at [224, 39] on link at bounding box center [224, 39] width 15 height 12
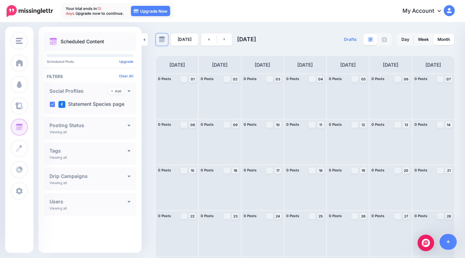
click at [164, 40] on img at bounding box center [162, 39] width 6 height 6
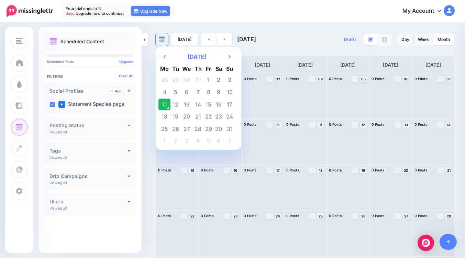
click at [164, 40] on img at bounding box center [162, 39] width 6 height 6
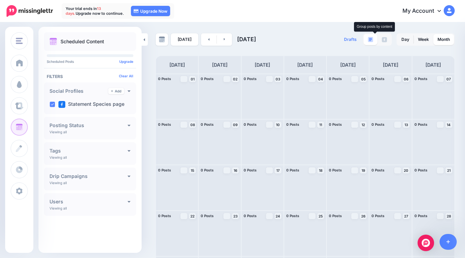
click at [374, 38] on img at bounding box center [371, 40] width 6 height 6
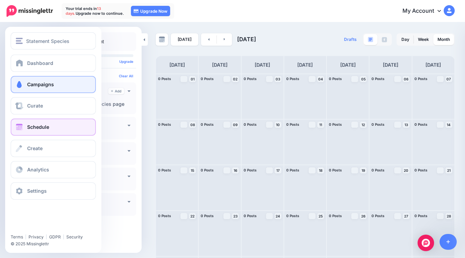
click at [39, 87] on span "Campaigns" at bounding box center [40, 85] width 27 height 6
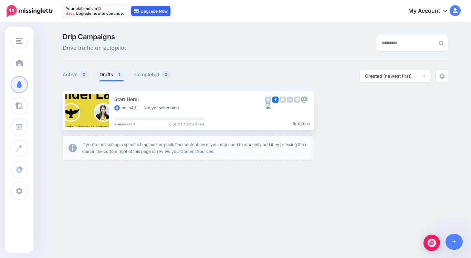
click at [157, 13] on link "Upgrade Now" at bounding box center [150, 11] width 39 height 10
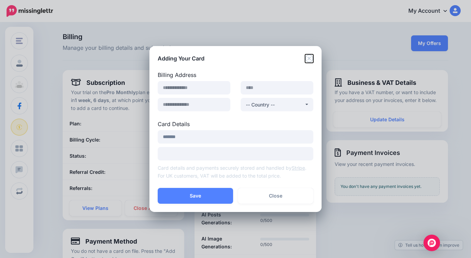
click at [310, 58] on icon "Close" at bounding box center [309, 58] width 8 height 8
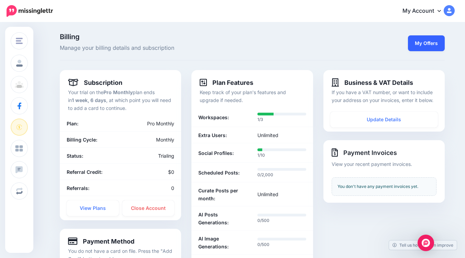
click at [429, 44] on link "My Offers" at bounding box center [426, 43] width 37 height 16
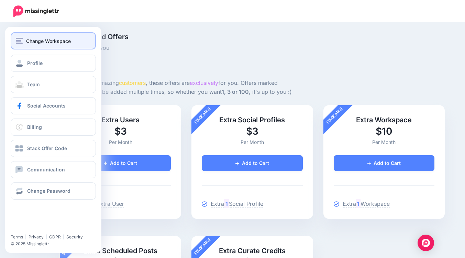
click at [25, 37] on div "Change Workspace" at bounding box center [53, 41] width 75 height 8
